Goal: Task Accomplishment & Management: Use online tool/utility

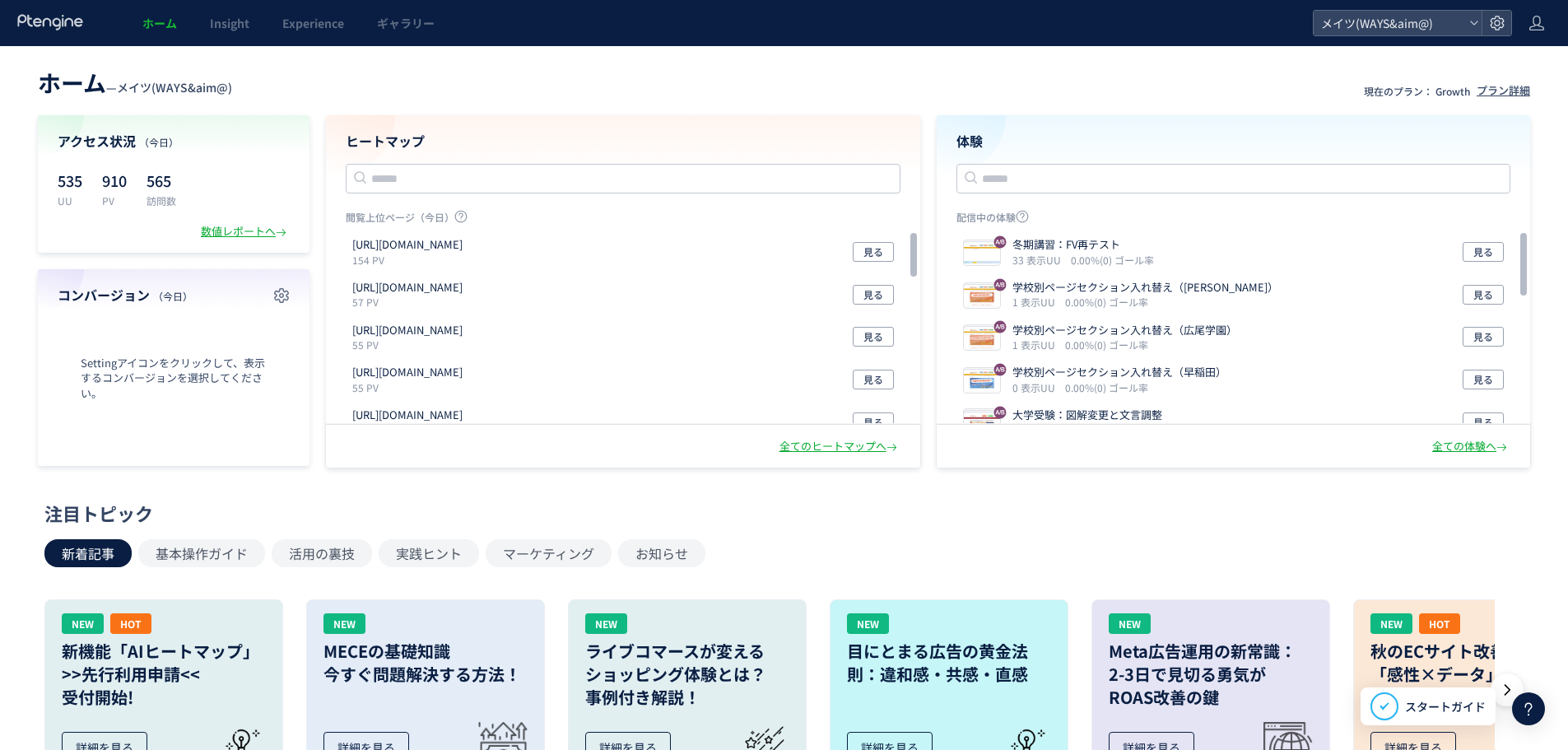
click at [1027, 83] on header "ホーム — メイツ(WAYS&aim@) 現在のプラン： Growth プラン詳細" at bounding box center [784, 80] width 1492 height 36
click at [1449, 21] on span "メイツ(WAYS&aim@)" at bounding box center [1388, 22] width 147 height 24
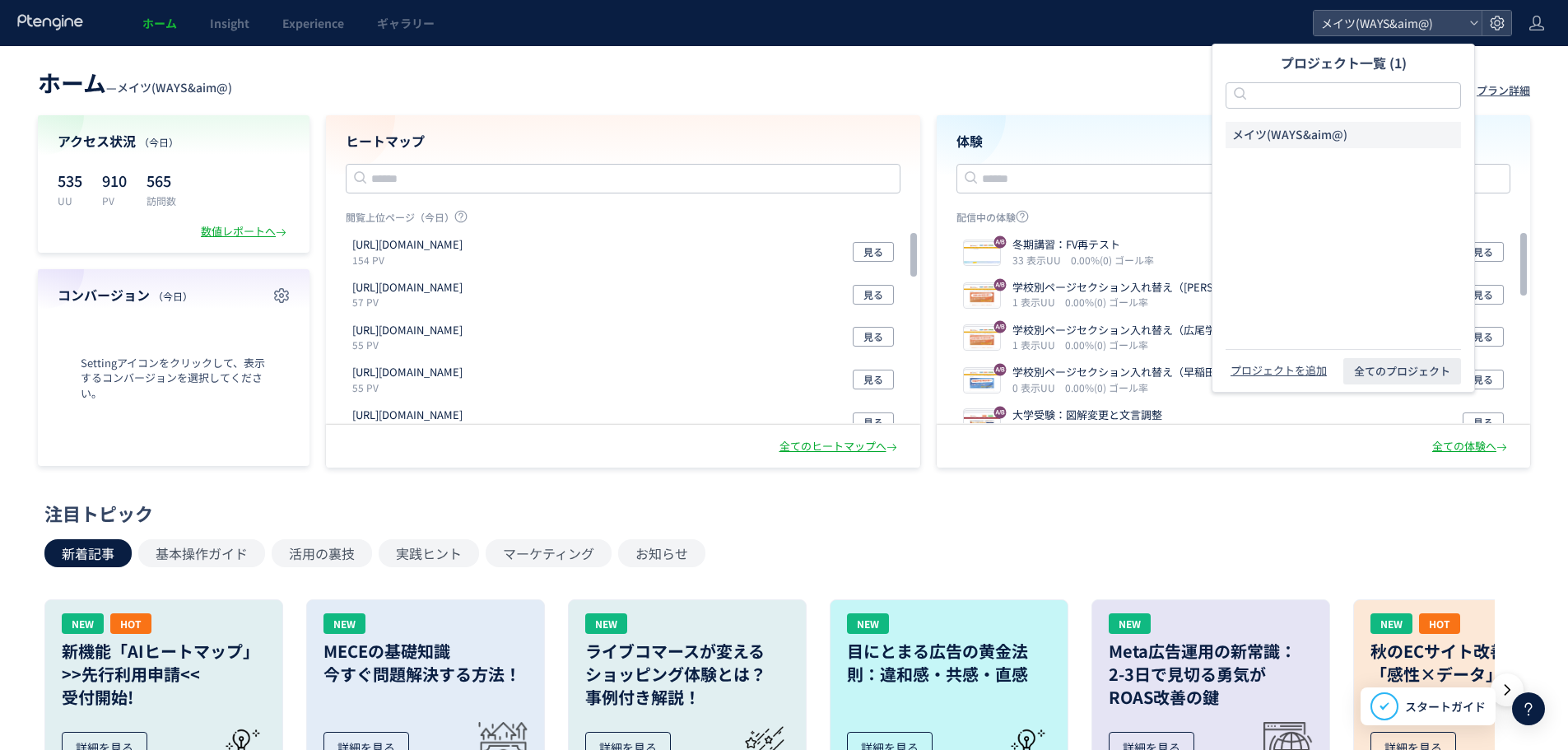
click at [989, 89] on header "ホーム — メイツ(WAYS&aim@) 現在のプラン： Growth プラン詳細" at bounding box center [784, 80] width 1492 height 36
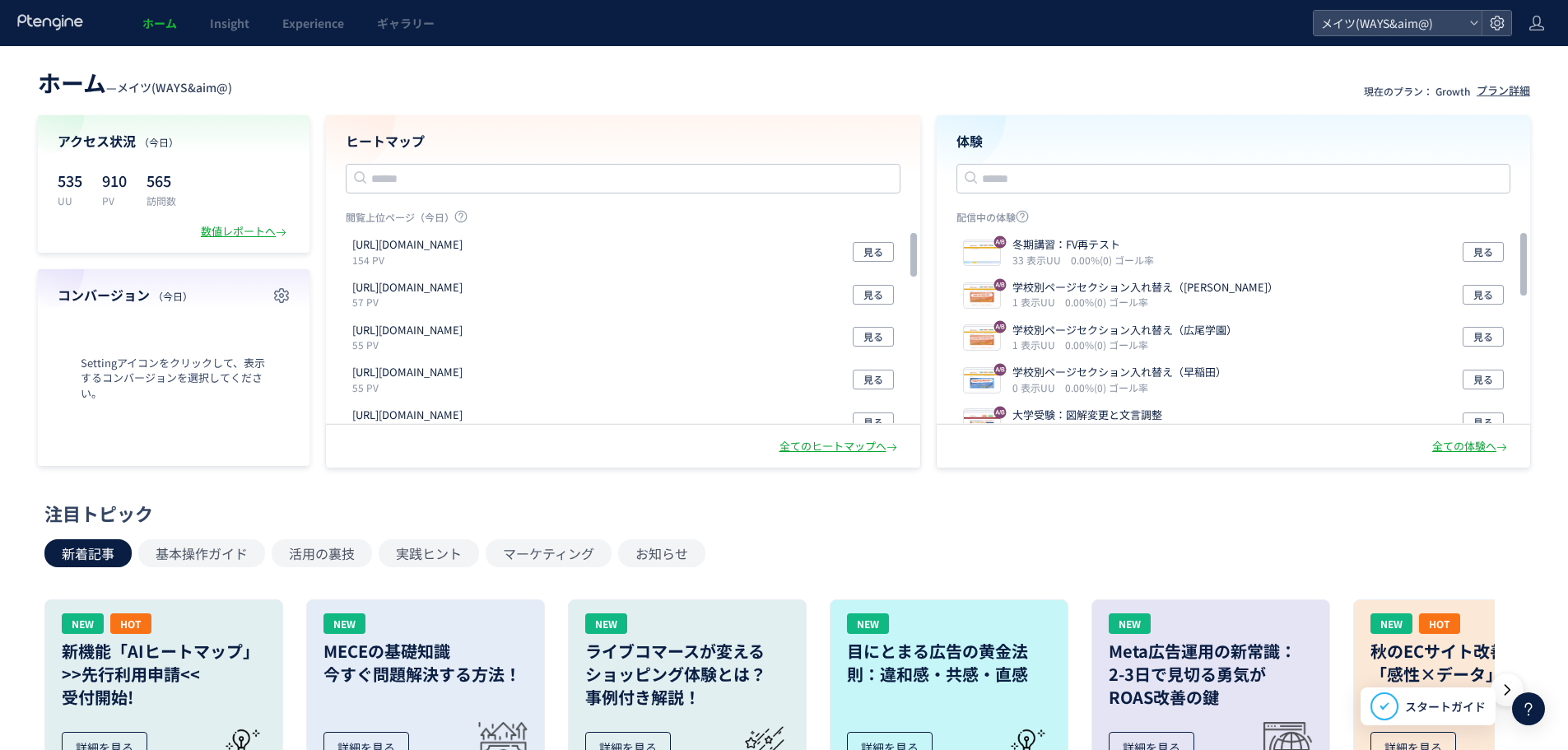
click at [585, 102] on div "ホーム — メイツ(WAYS&aim@) 現在のプラン： Growth プラン詳細 アクセス状況 （[DATE]） 535 UU 910 PV 565 訪問数…" at bounding box center [784, 264] width 1568 height 405
click at [684, 88] on header "ホーム — メイツ(WAYS&aim@) 現在のプラン： Growth プラン詳細" at bounding box center [784, 80] width 1492 height 36
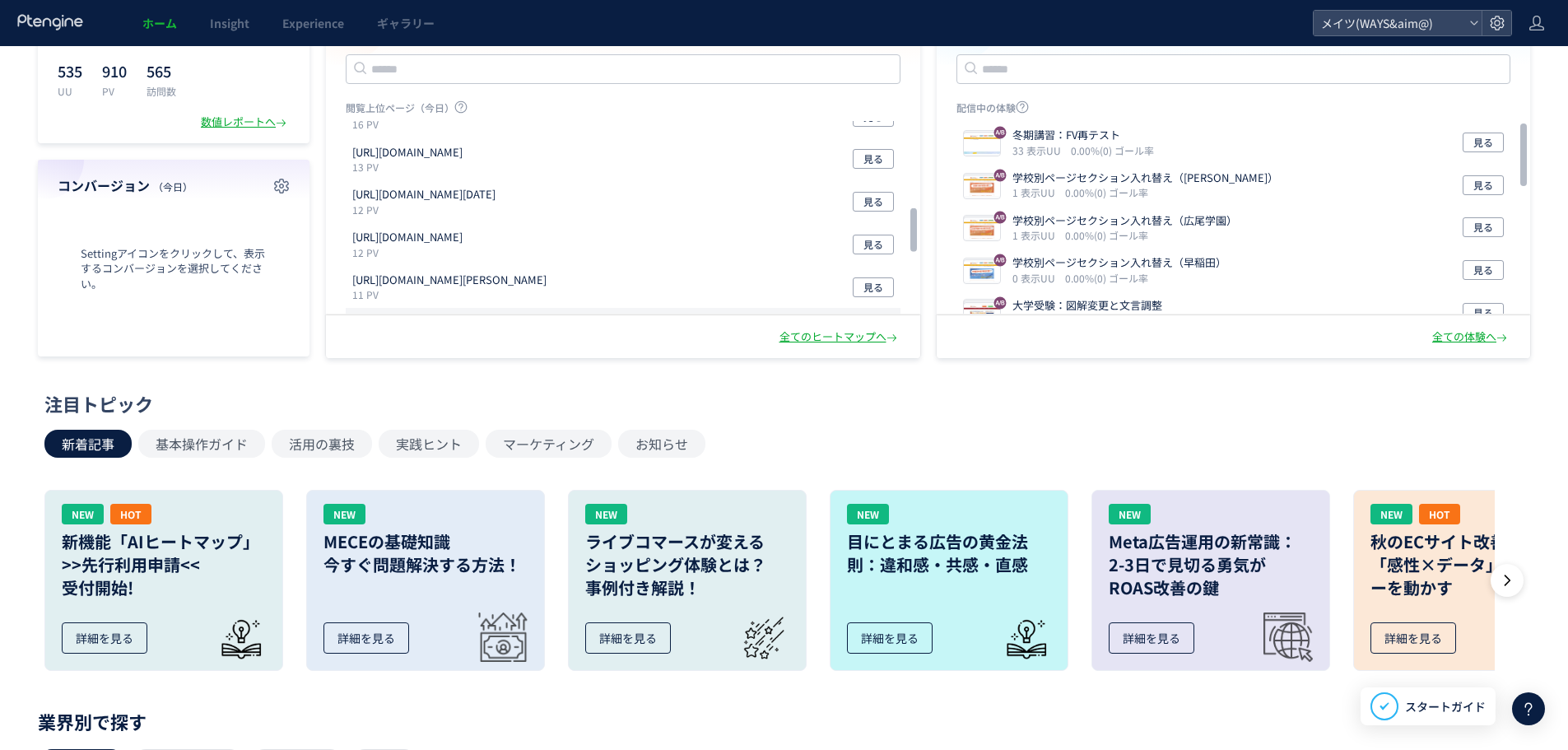
scroll to position [549, 0]
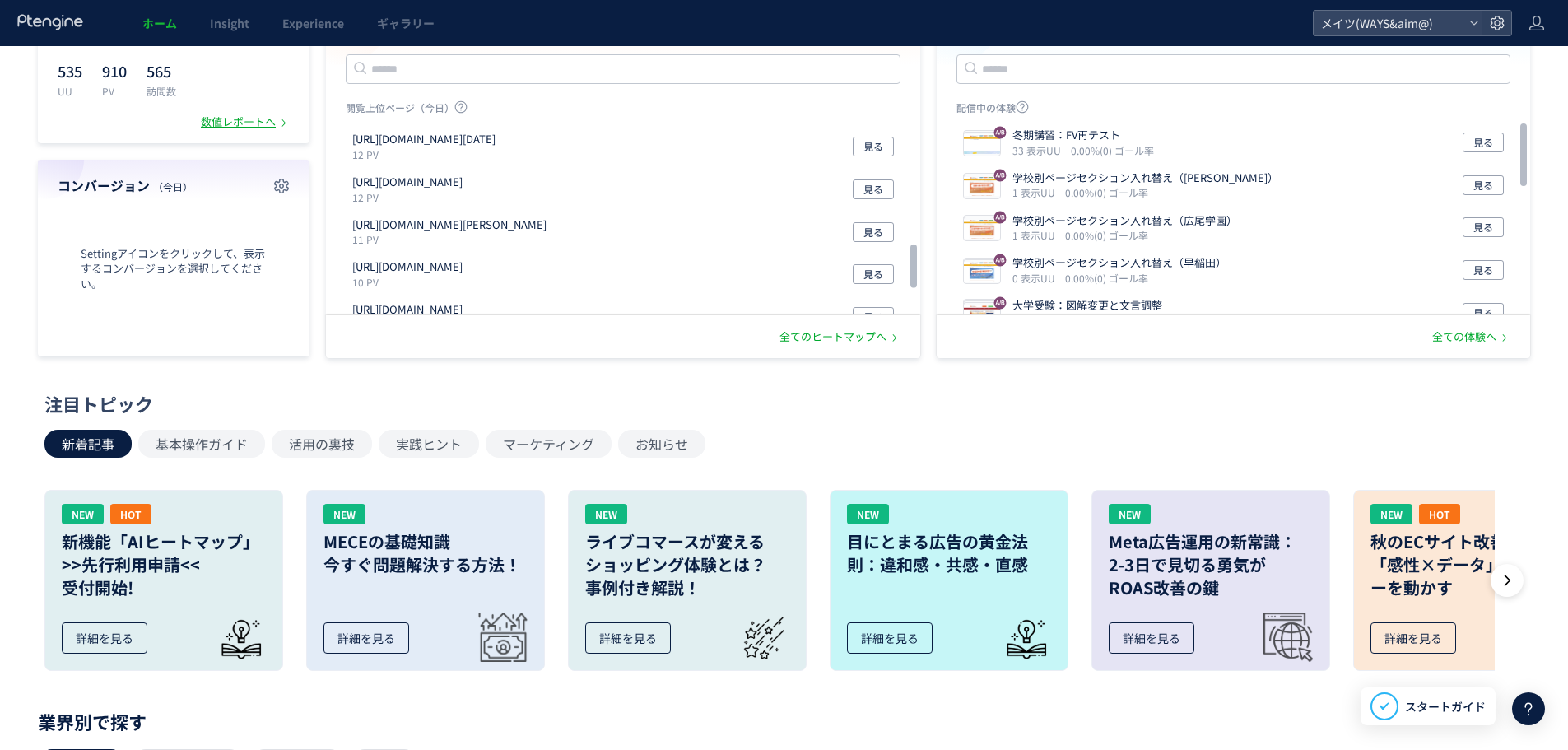
click at [785, 385] on div "閲覧上位ページ（[DATE]） [URL][DOMAIN_NAME] 154 PV 見る [URL][DOMAIN_NAME] 57 PV 見る [URL][…" at bounding box center [623, 246] width 555 height 293
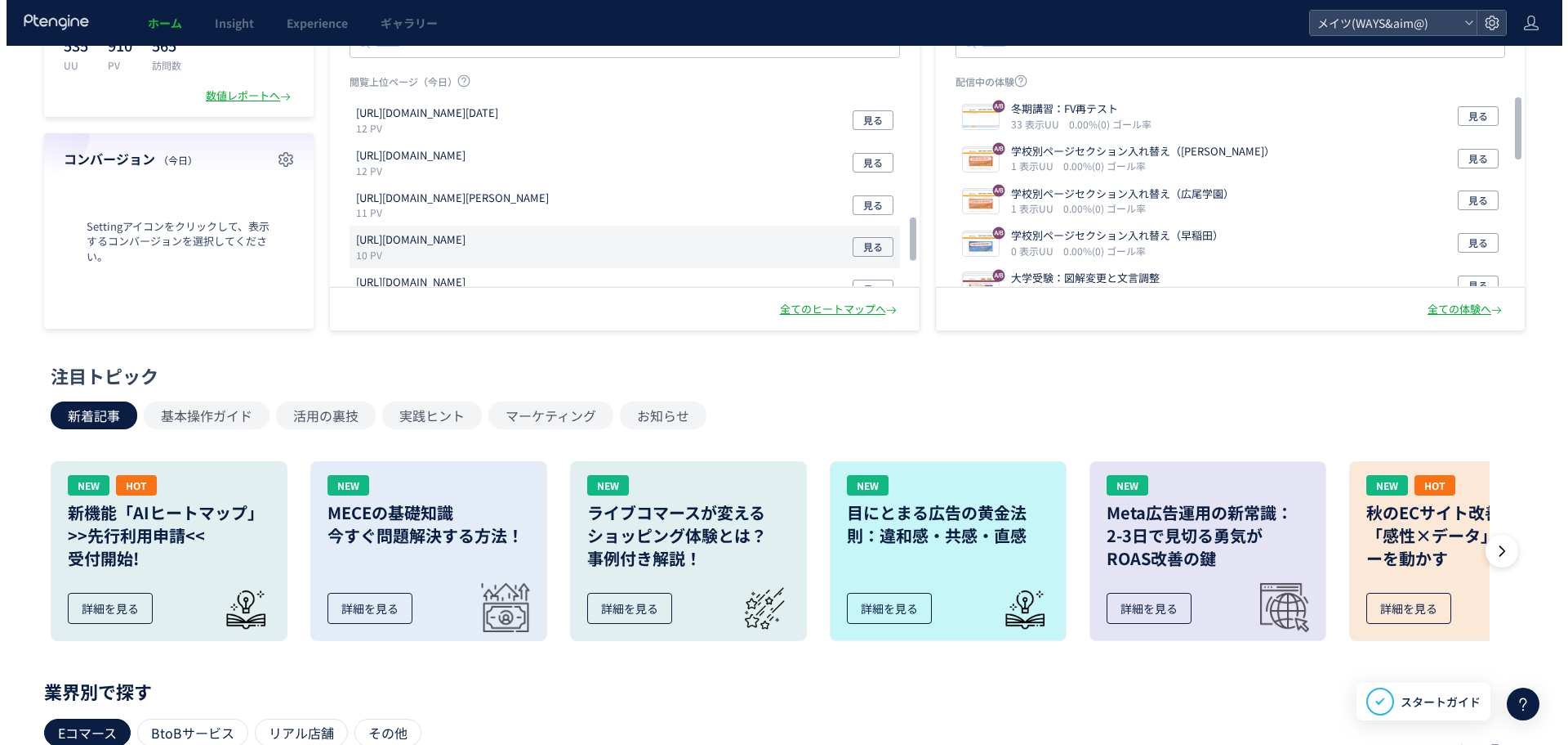
scroll to position [0, 0]
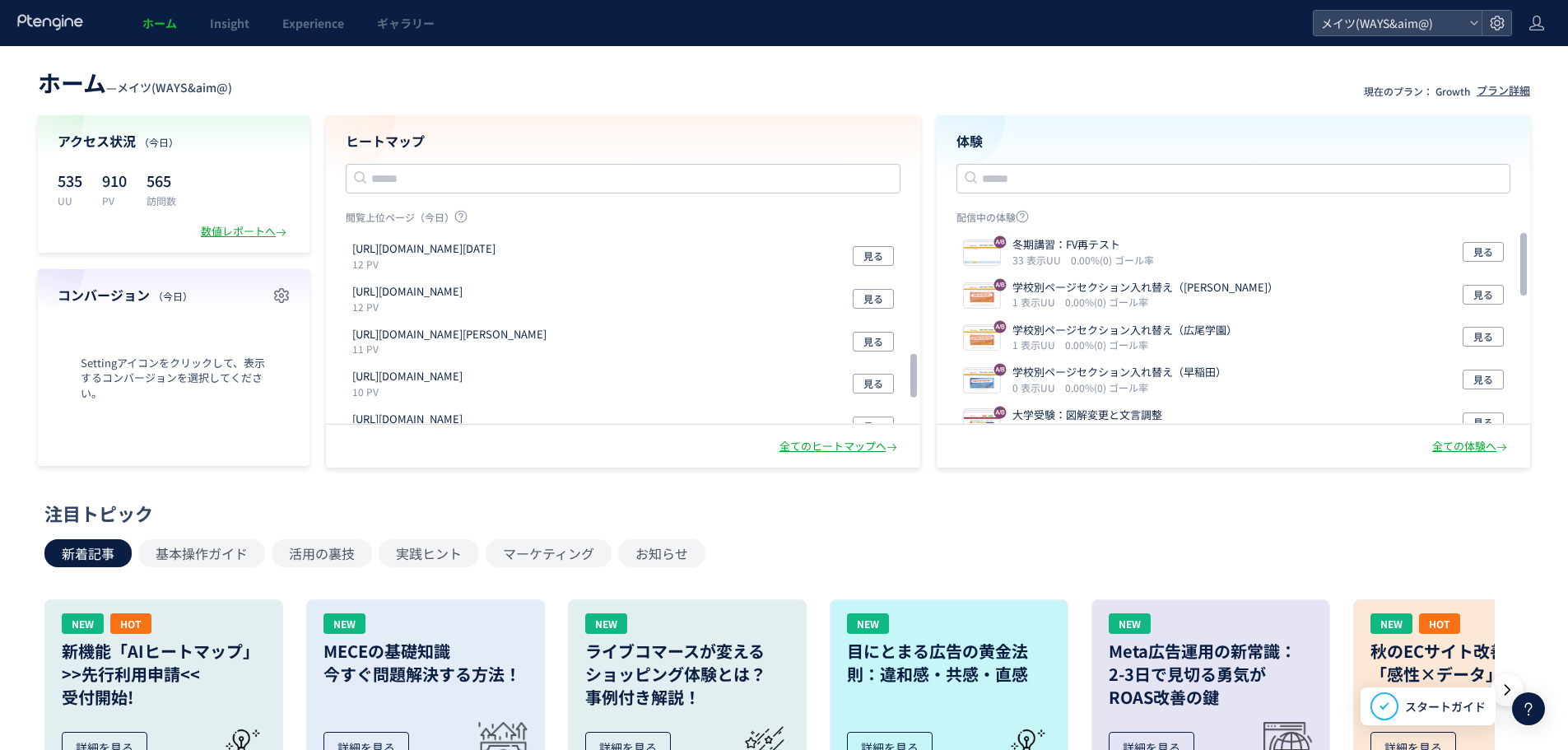
click at [867, 79] on header "ホーム — メイツ(WAYS&aim@) 現在のプラン： Growth プラン詳細" at bounding box center [784, 80] width 1492 height 36
click at [220, 24] on span "Insight" at bounding box center [229, 22] width 40 height 16
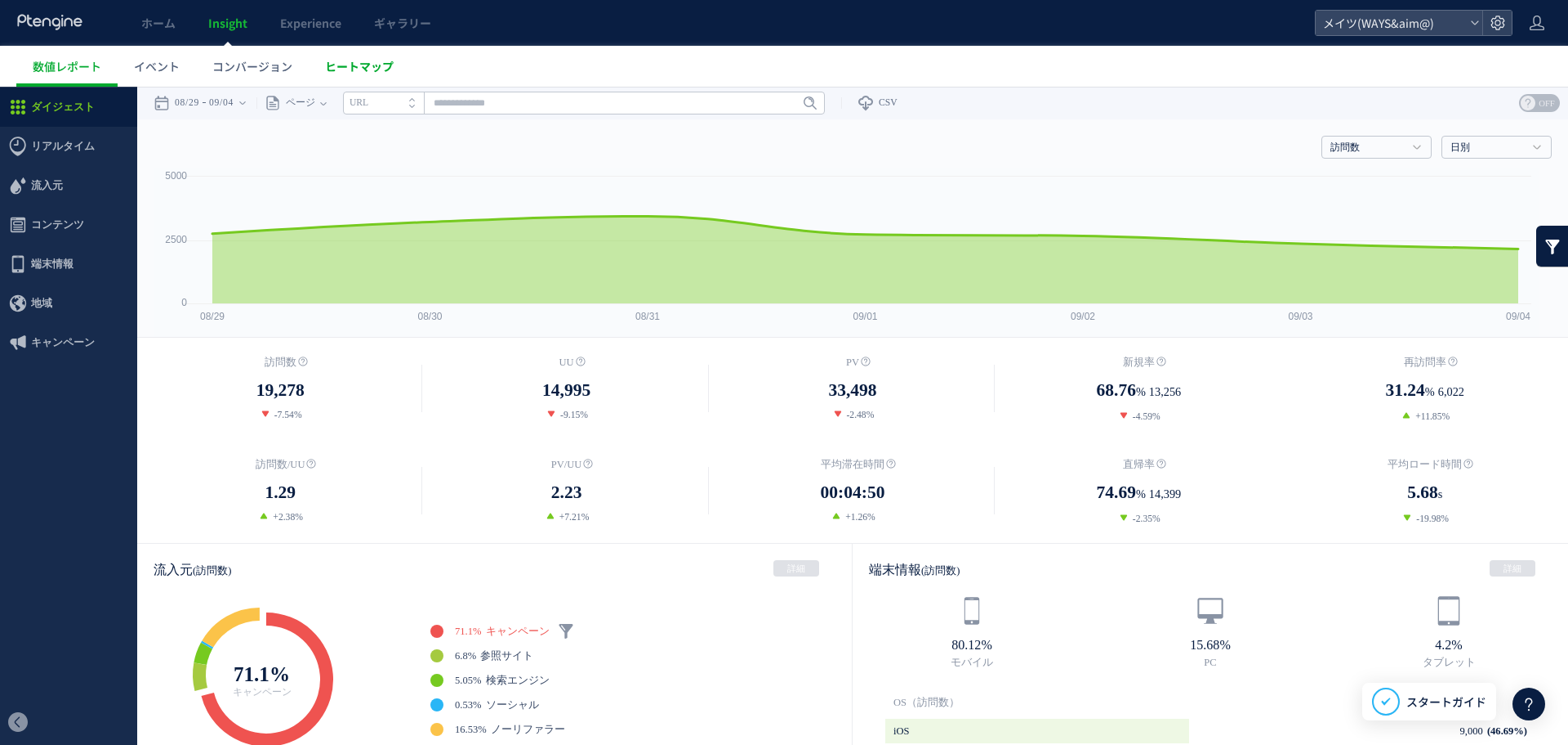
click at [335, 62] on span "ヒートマップ" at bounding box center [359, 66] width 68 height 16
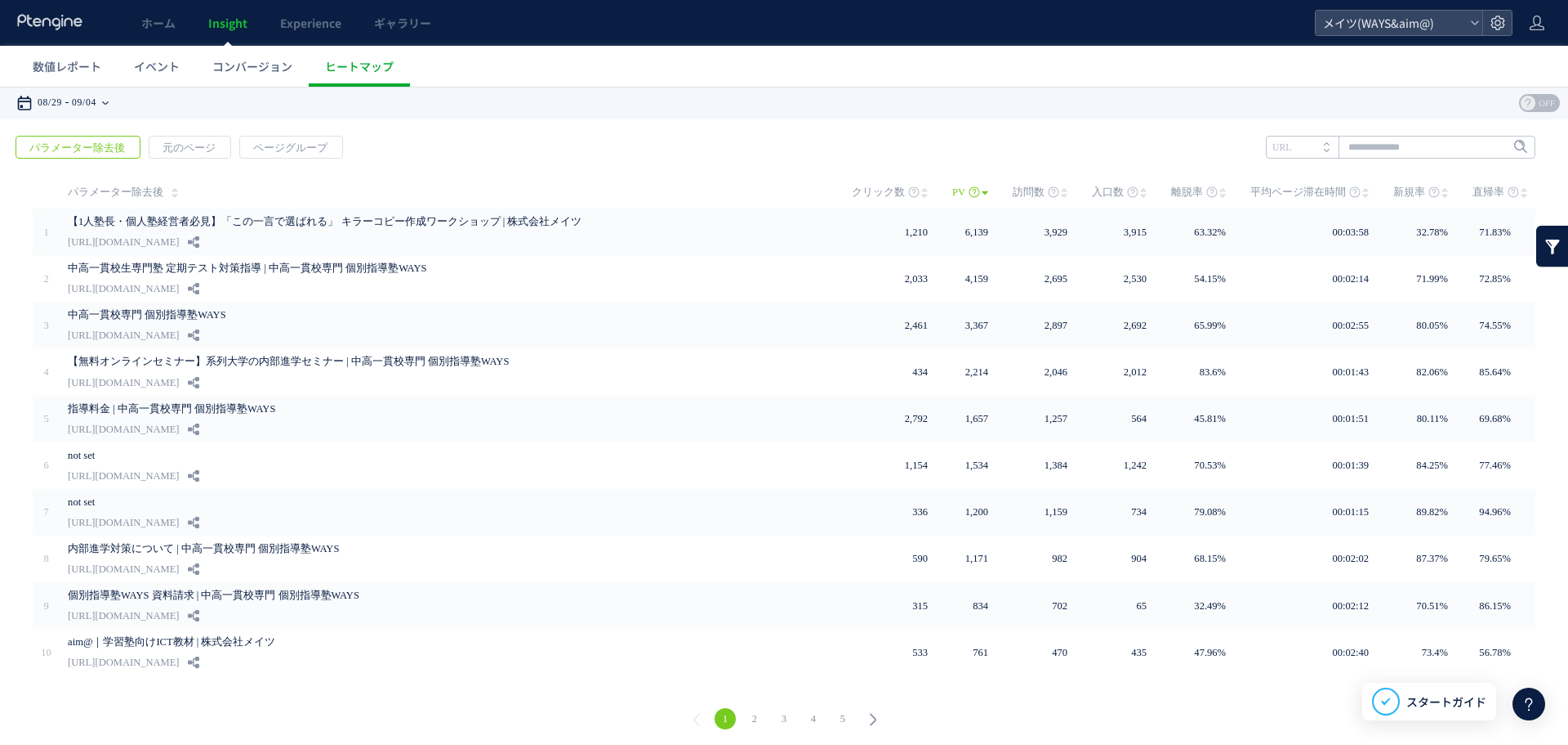
click at [96, 105] on time "09/04" at bounding box center [84, 103] width 24 height 33
click at [615, 142] on div "戻る パラメーター除去後 元のページ ページグループ 実装" at bounding box center [784, 435] width 1568 height 631
drag, startPoint x: 615, startPoint y: 143, endPoint x: 611, endPoint y: 116, distance: 27.3
click at [611, 116] on div "**********" at bounding box center [784, 103] width 1568 height 33
click at [89, 97] on time "09/04" at bounding box center [84, 103] width 24 height 33
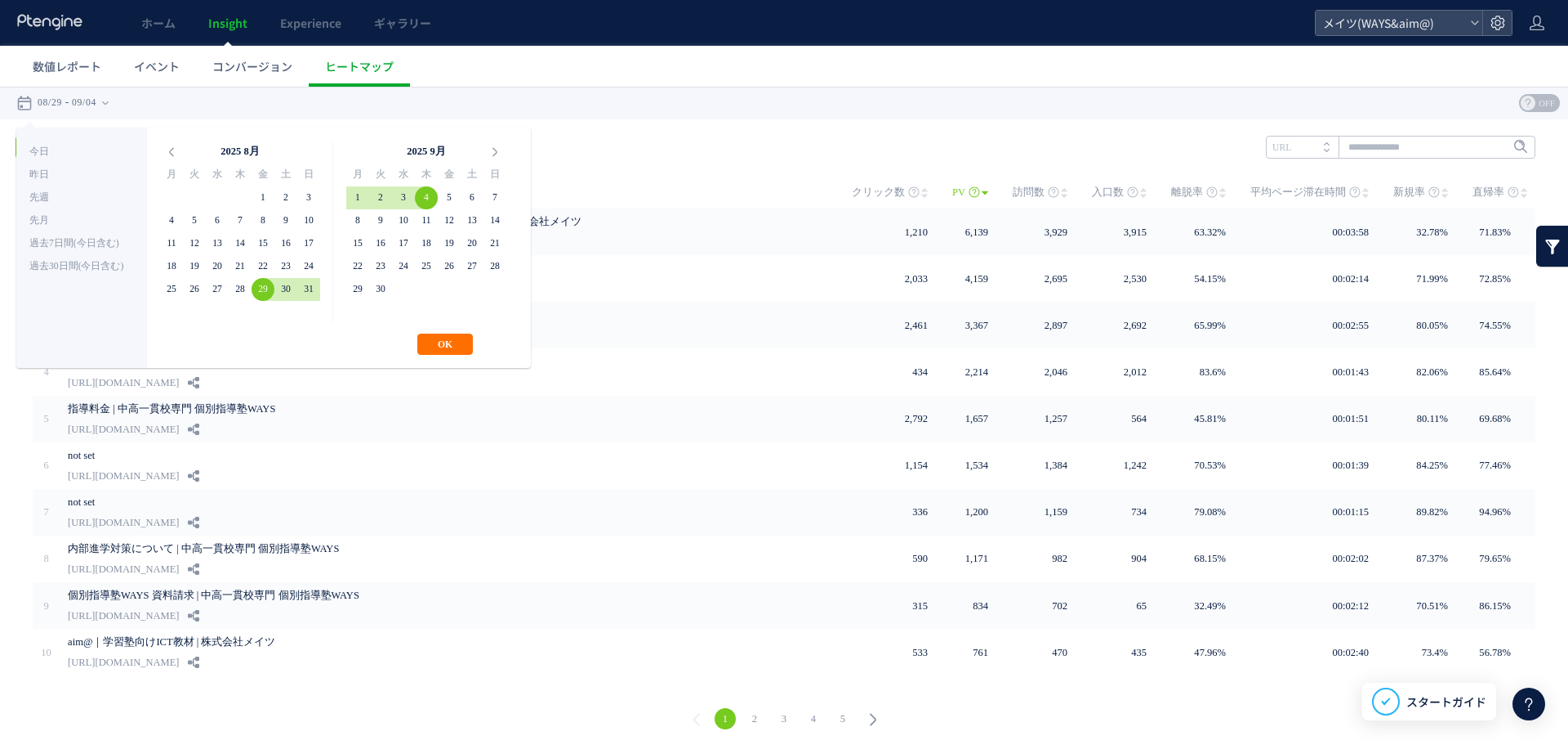
click at [662, 121] on div "戻る パラメーター除去後 元のページ ページグループ 実装" at bounding box center [784, 435] width 1568 height 631
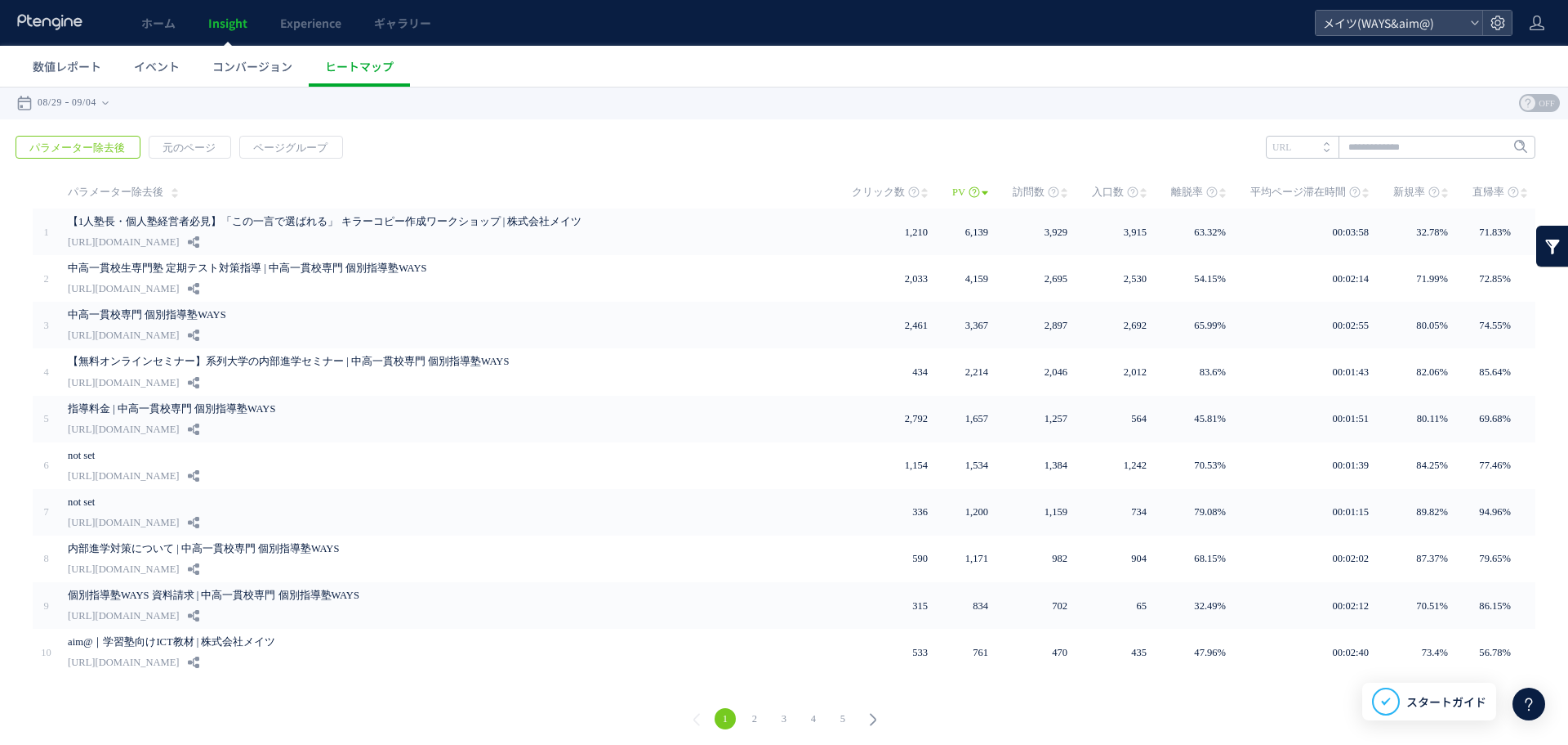
click at [600, 149] on div "戻る パラメーター除去後 元のページ ページグループ 実装" at bounding box center [784, 435] width 1568 height 631
drag, startPoint x: 585, startPoint y: 19, endPoint x: 574, endPoint y: 84, distance: 65.9
click at [557, 85] on ul "数値レポート イベント コンバージョン ヒートマップ" at bounding box center [792, 66] width 1552 height 40
click at [832, 71] on ul "数値レポート イベント コンバージョン ヒートマップ" at bounding box center [792, 66] width 1552 height 40
drag, startPoint x: 844, startPoint y: 27, endPoint x: 761, endPoint y: 63, distance: 90.5
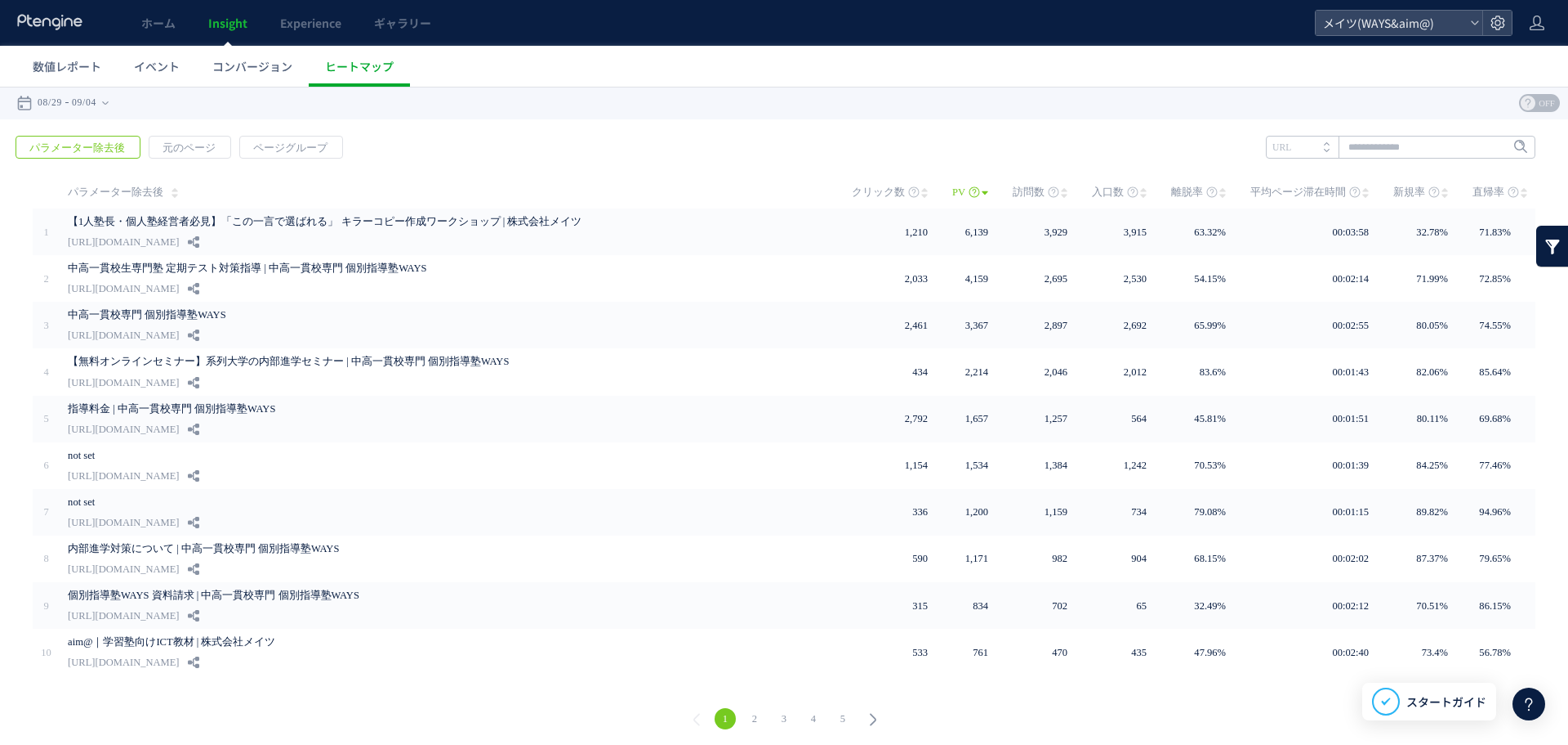
click at [755, 62] on ul "数値レポート イベント コンバージョン ヒートマップ" at bounding box center [792, 66] width 1552 height 40
click at [1370, 135] on div "戻る パラメーター除去後 元のページ ページグループ 実装" at bounding box center [784, 435] width 1568 height 631
click at [1370, 143] on input "text" at bounding box center [1401, 147] width 270 height 23
click at [1135, 146] on div "戻る パラメーター除去後 元のページ ページグループ 実装" at bounding box center [784, 435] width 1568 height 631
click at [1088, 124] on div "戻る パラメーター除去後 元のページ ページグループ 実装" at bounding box center [784, 435] width 1568 height 631
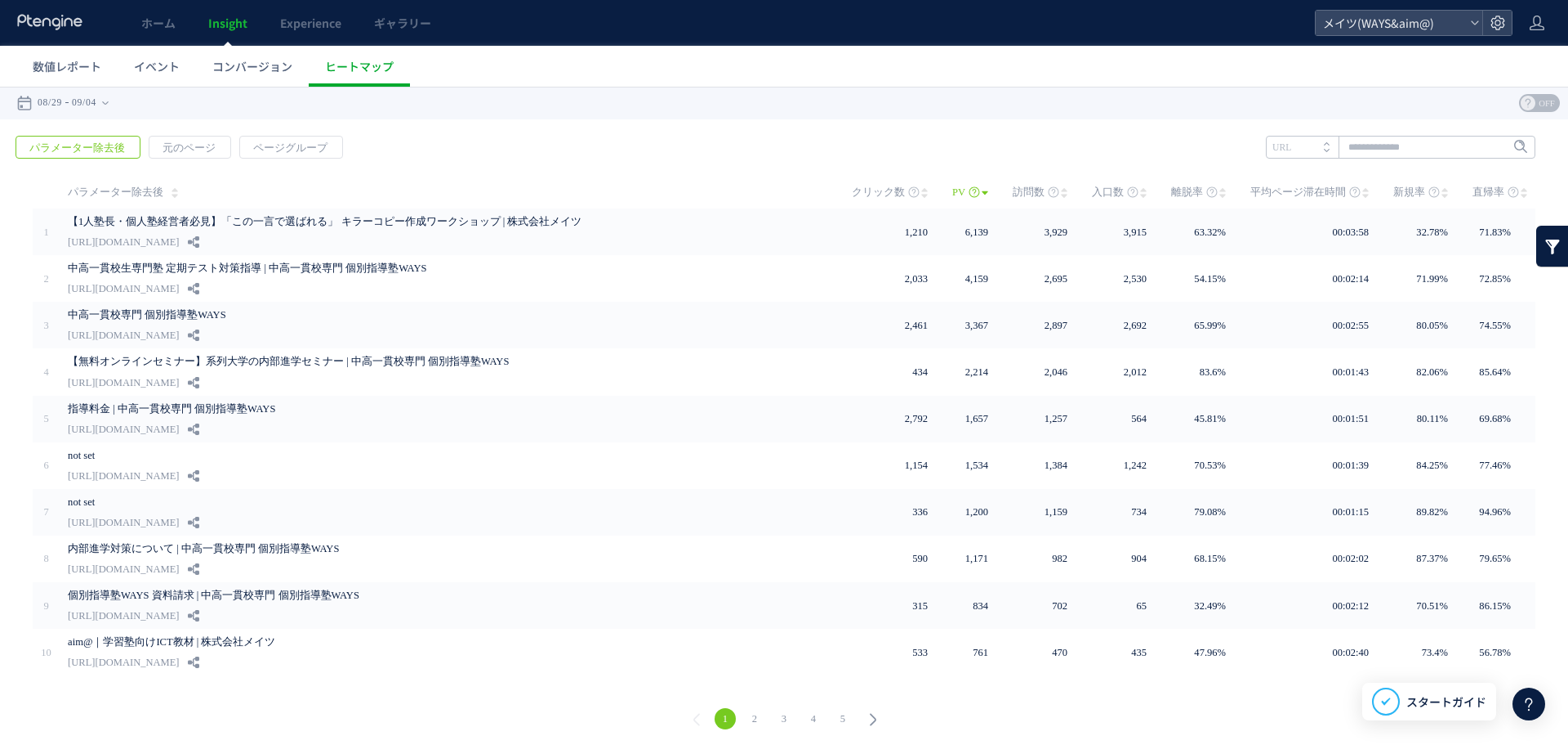
click at [469, 142] on div "戻る パラメーター除去後 元のページ ページグループ 実装" at bounding box center [784, 435] width 1568 height 631
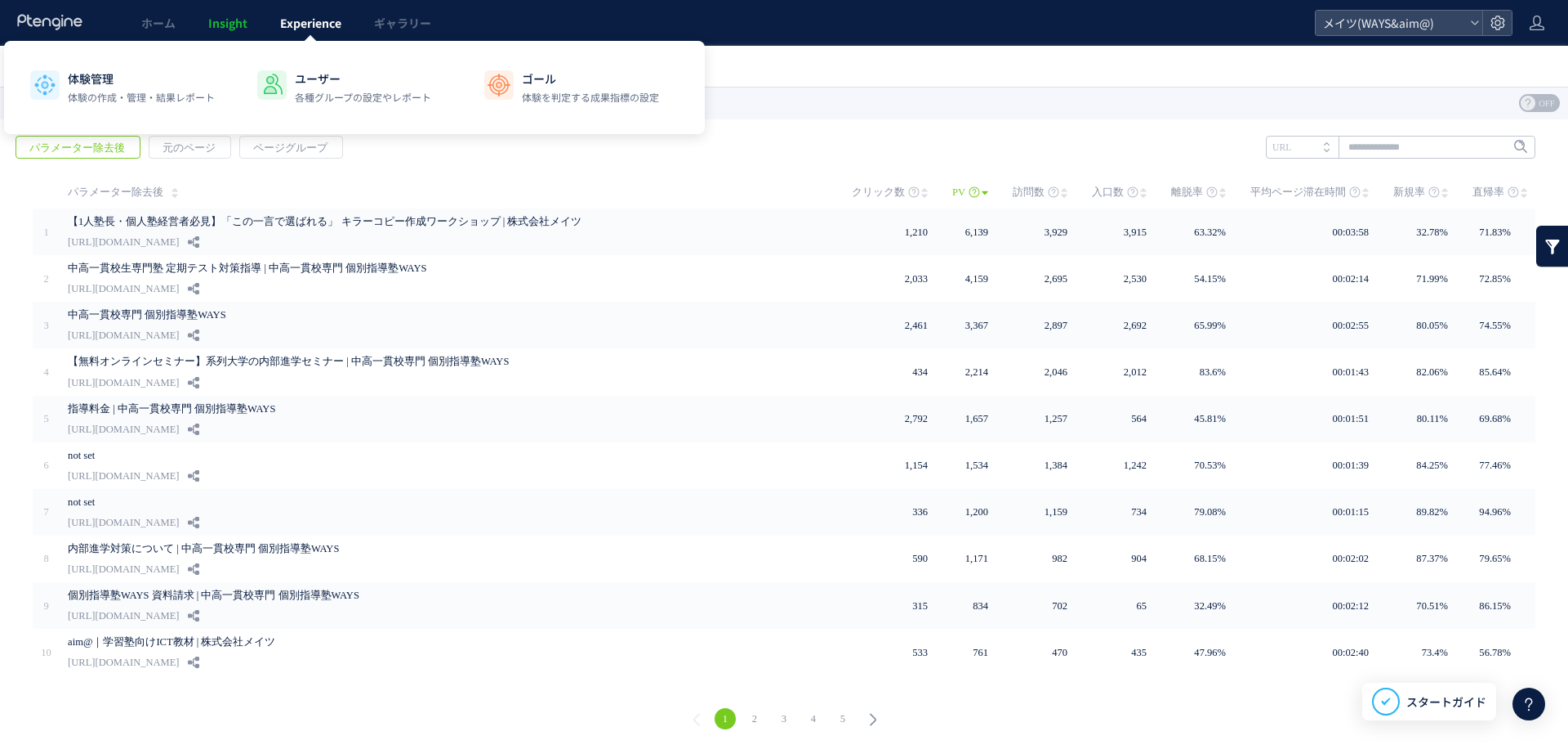
click at [332, 11] on link "Experience" at bounding box center [311, 22] width 94 height 45
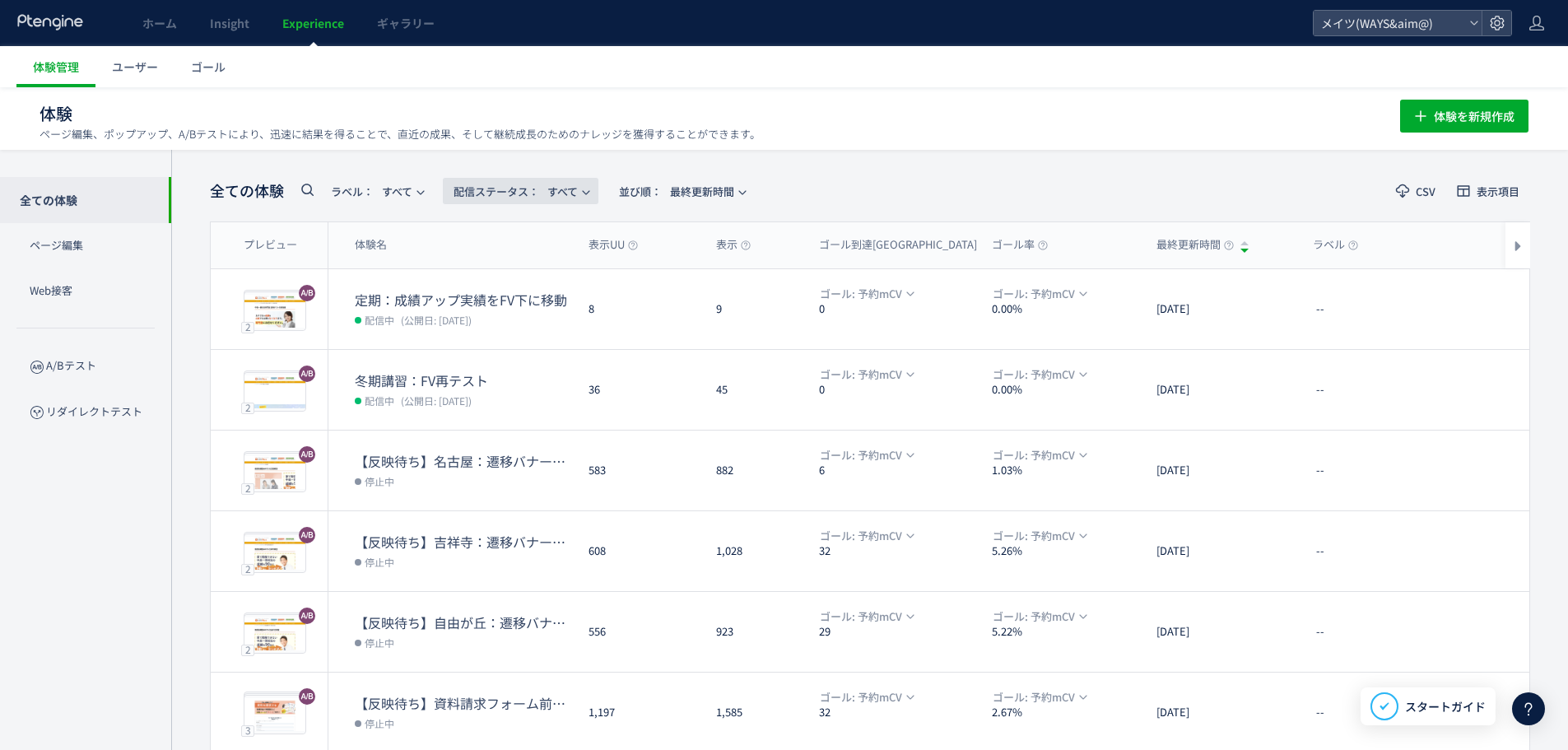
click at [566, 192] on span "配信ステータス​： すべて" at bounding box center [515, 191] width 124 height 27
click at [522, 353] on li "下書き" at bounding box center [525, 355] width 68 height 30
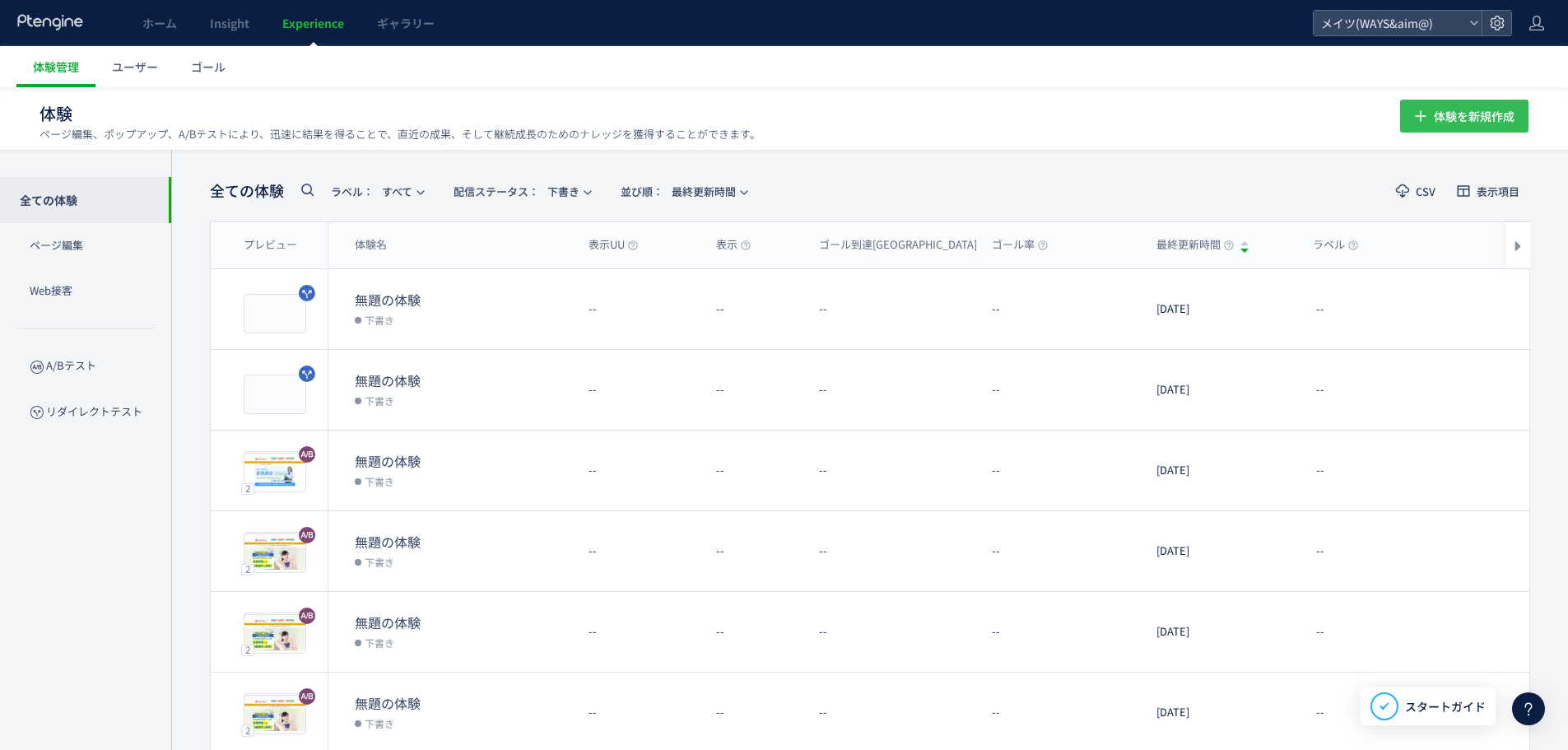
click at [1434, 126] on span "体験を新規作成" at bounding box center [1473, 116] width 81 height 33
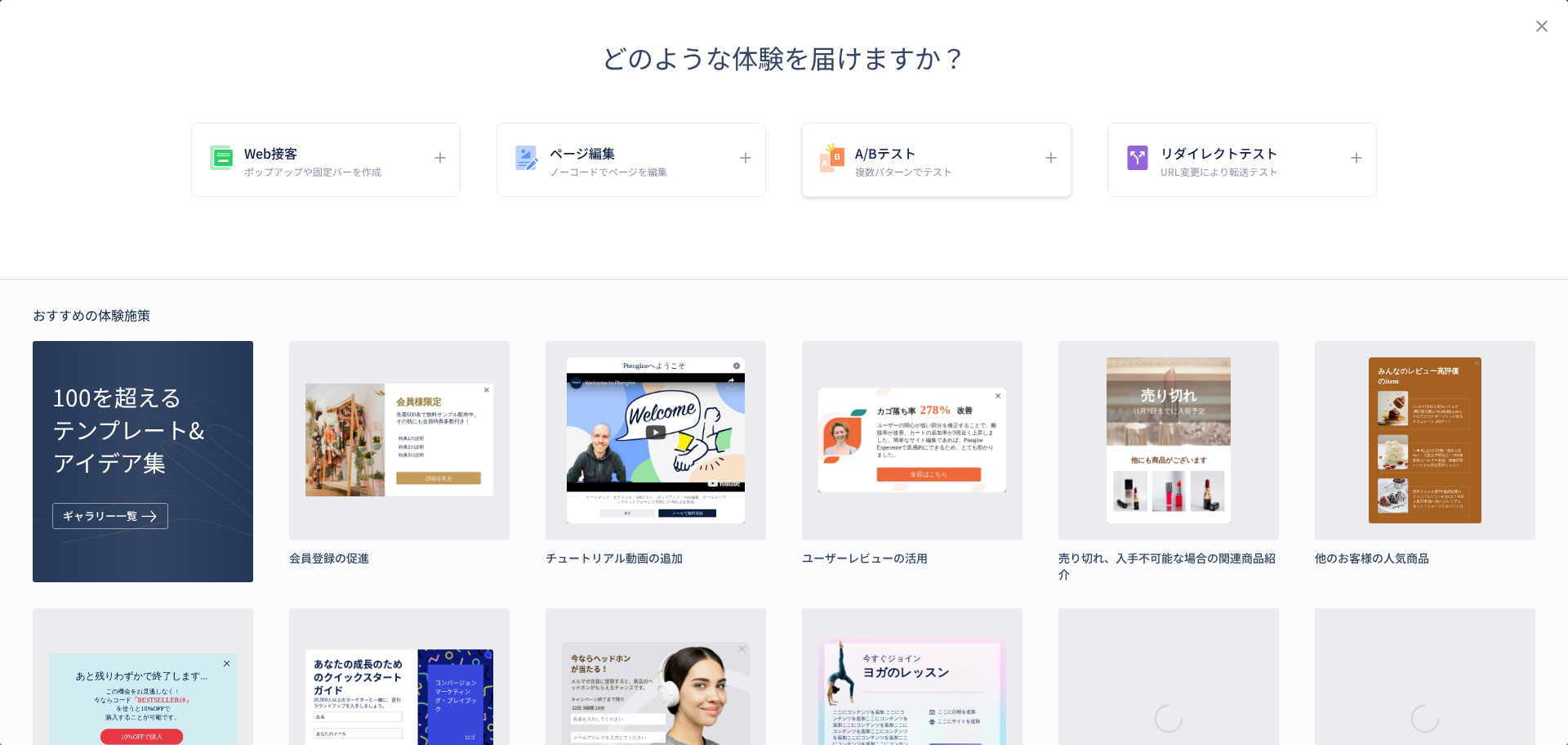
click at [911, 158] on h5 "A/Bテスト" at bounding box center [903, 153] width 97 height 23
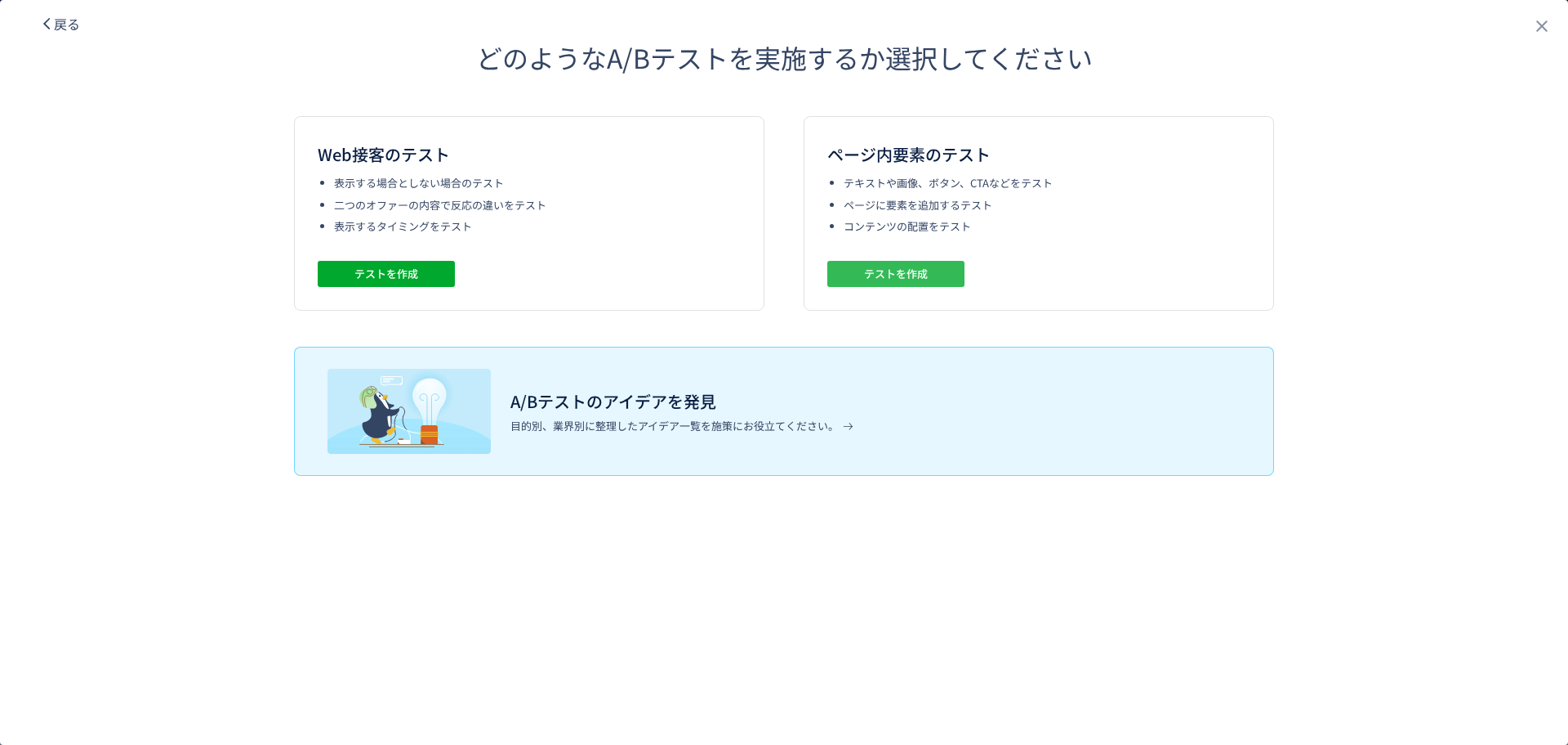
click at [868, 277] on span "テストを作成" at bounding box center [896, 274] width 64 height 26
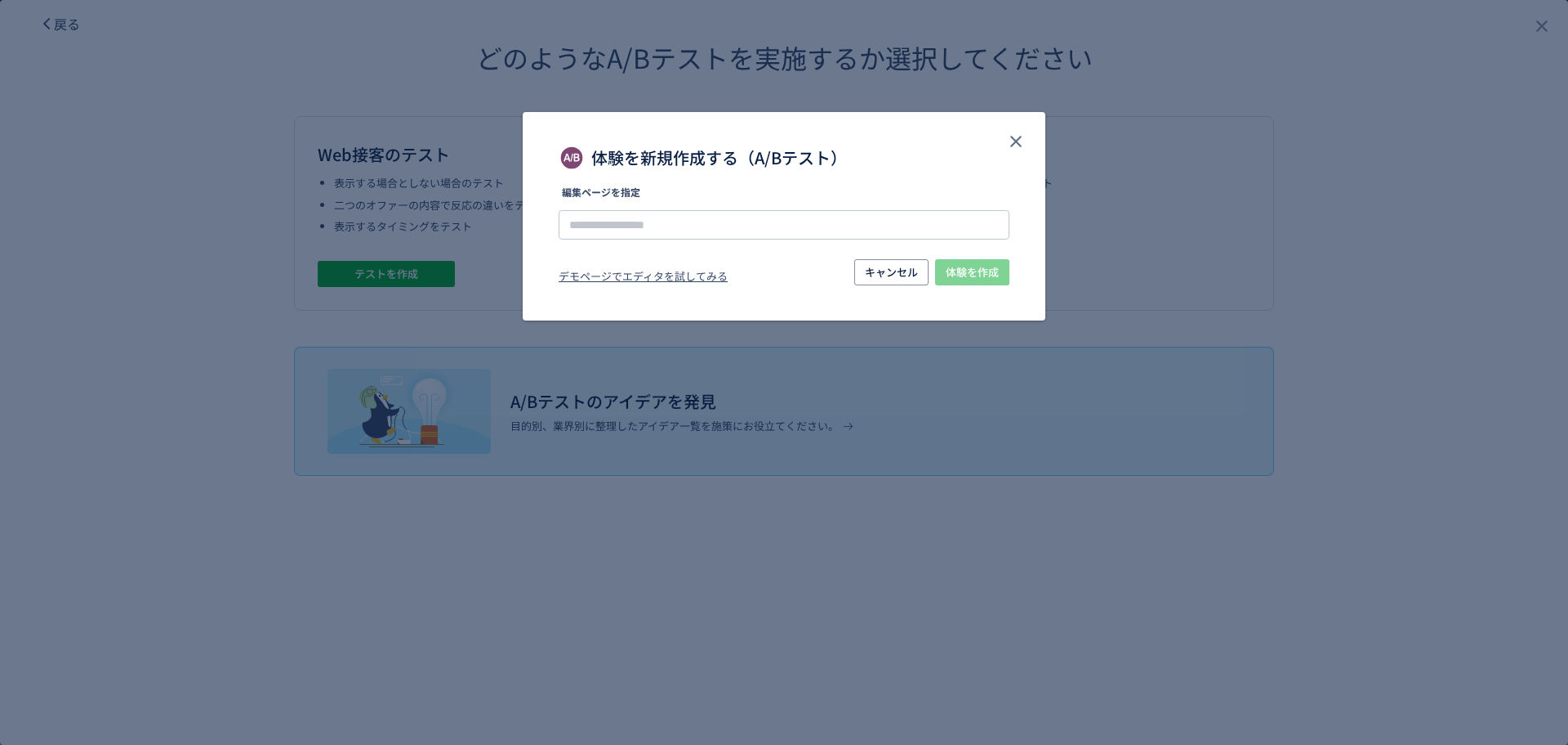
click at [847, 201] on label "編集ページを指定" at bounding box center [784, 197] width 451 height 19
click at [1021, 139] on icon "close" at bounding box center [1016, 142] width 19 height 19
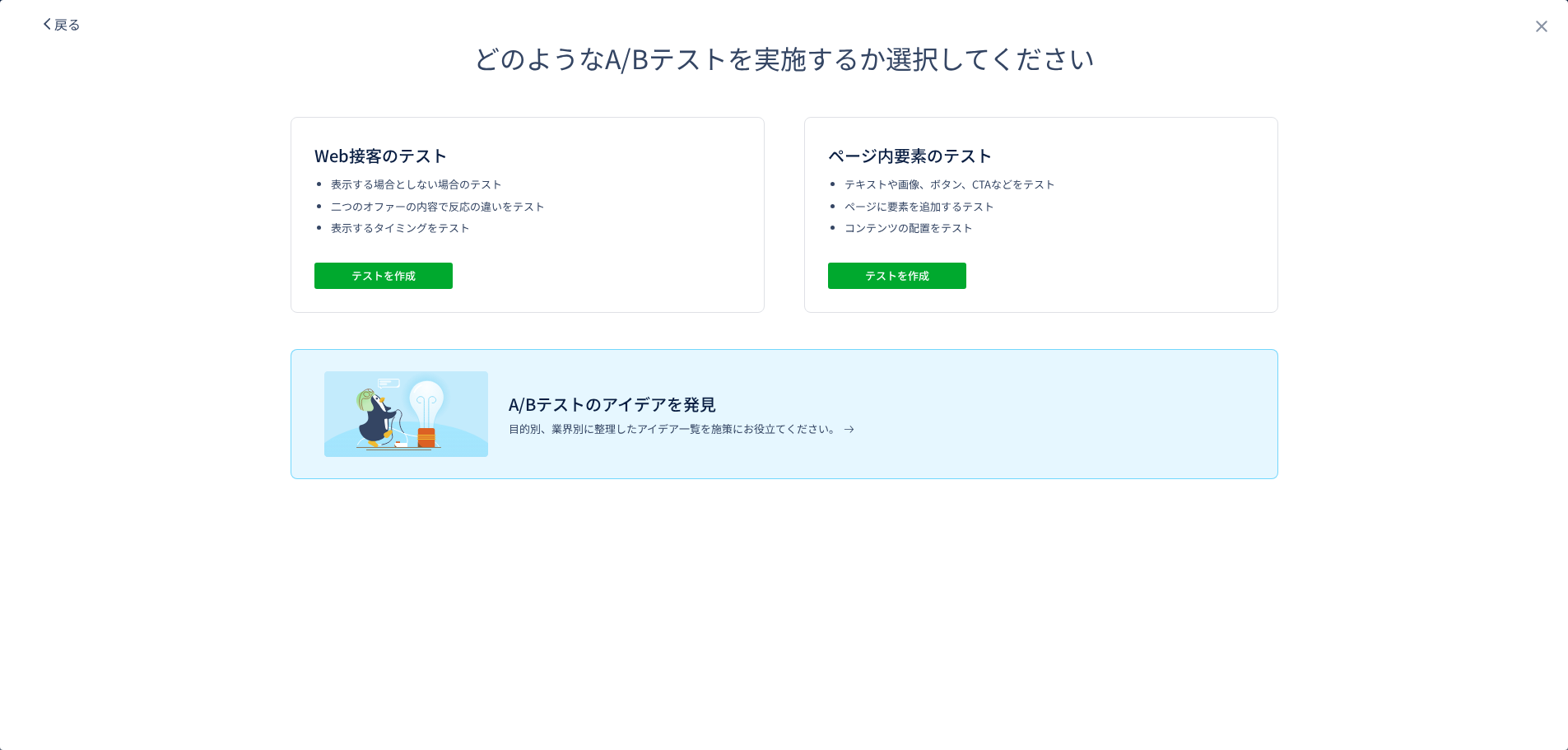
click at [1029, 140] on div "ページ内要素のテスト テキストや画像、ボタン、CTAなどをテスト ページに要素を追加するテスト コンテンツの配置をテスト テストを作成" at bounding box center [1041, 214] width 474 height 196
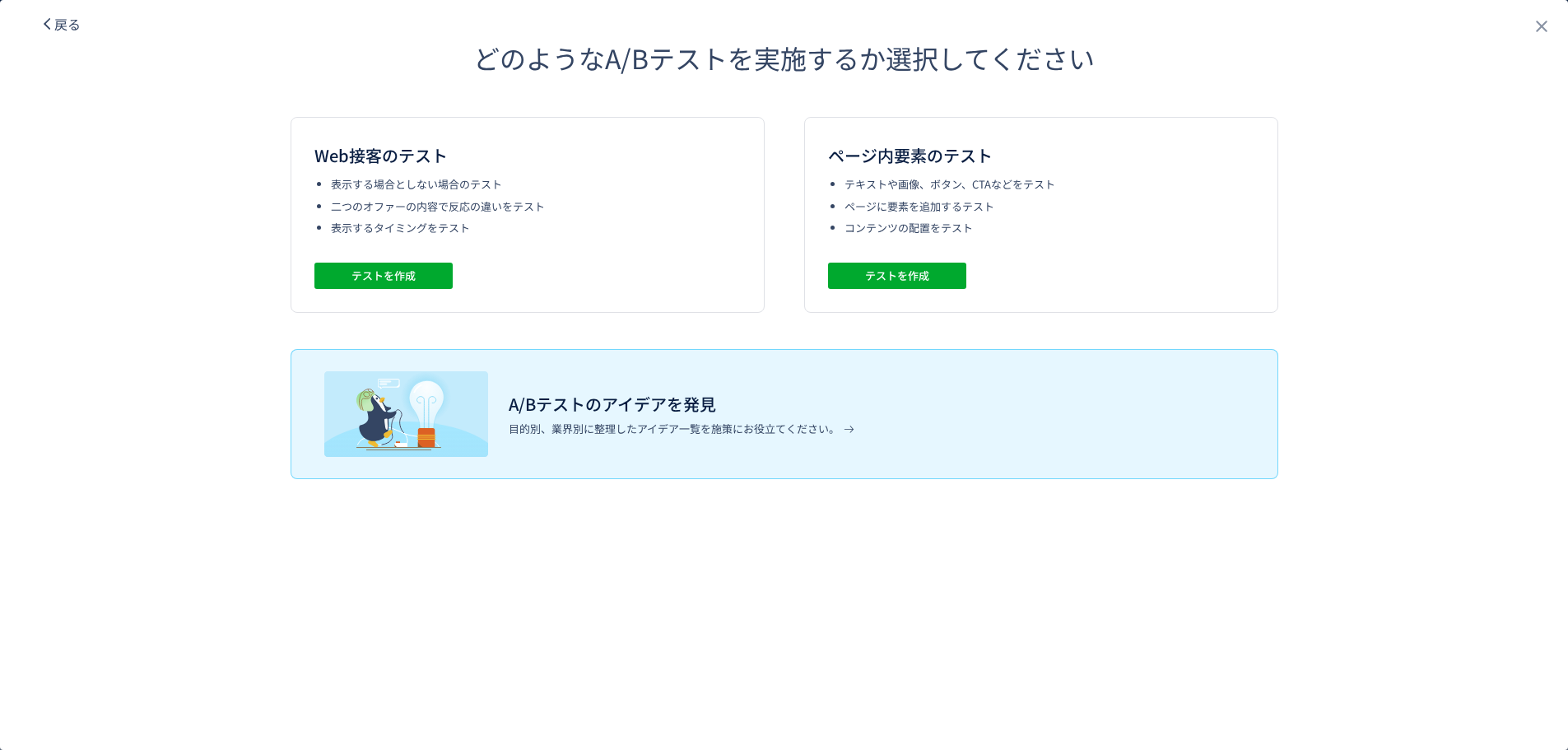
click at [1029, 140] on div "ページ内要素のテスト テキストや画像、ボタン、CTAなどをテスト ページに要素を追加するテスト コンテンツの配置をテスト テストを作成" at bounding box center [1041, 214] width 474 height 196
click at [74, 28] on span "戻る" at bounding box center [67, 23] width 26 height 19
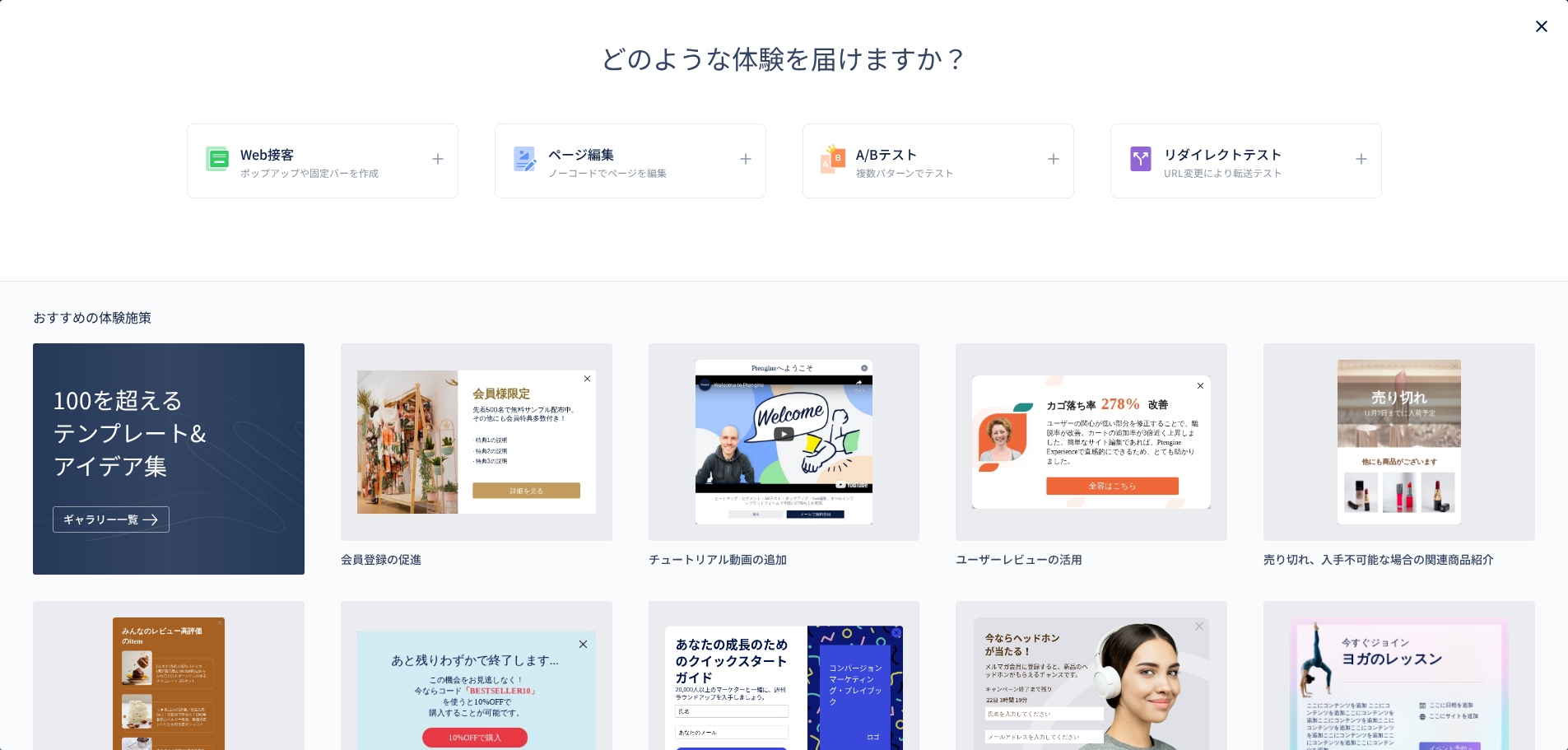
click at [1536, 26] on use "close" at bounding box center [1542, 26] width 12 height 12
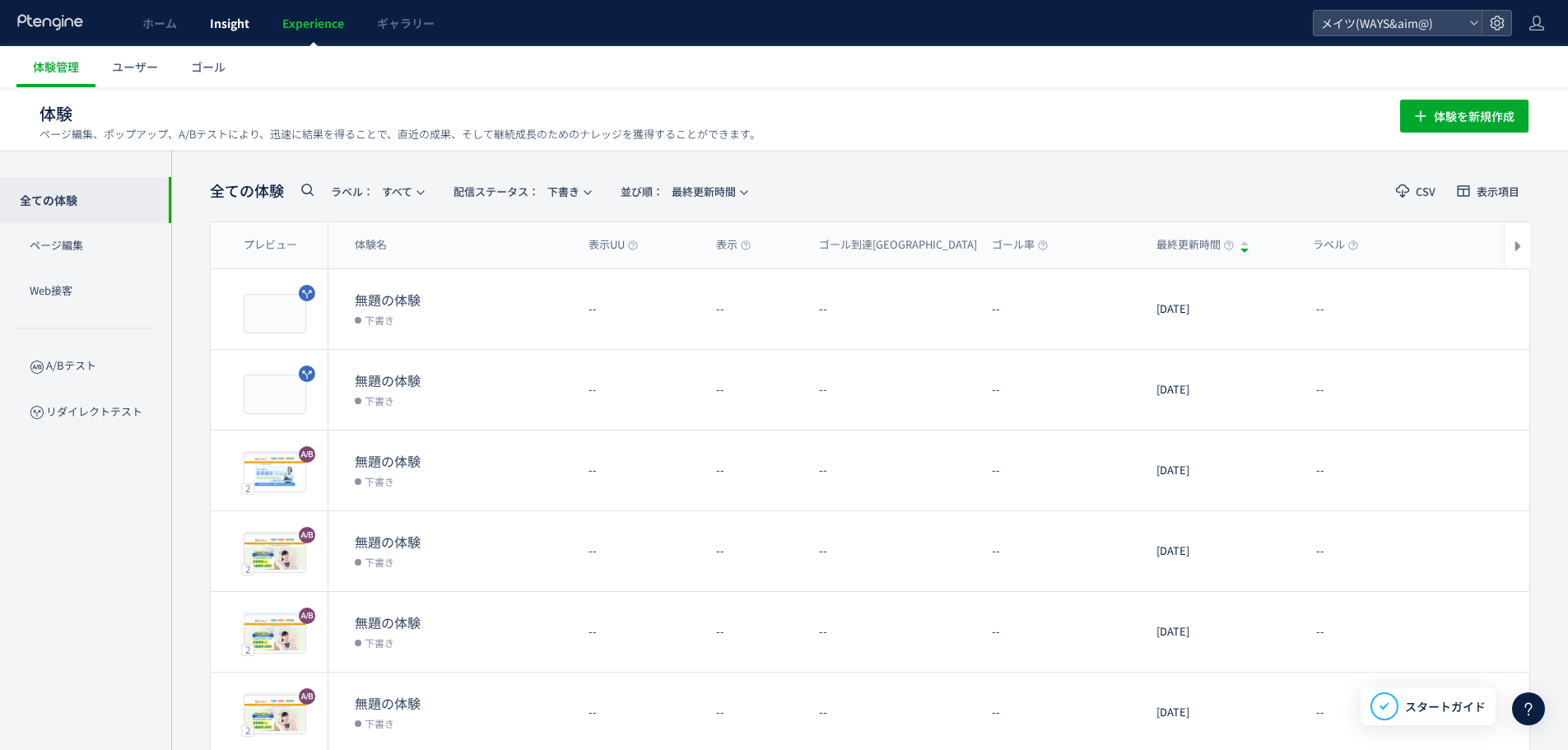
click at [236, 25] on span "Insight" at bounding box center [229, 22] width 40 height 16
